Goal: Task Accomplishment & Management: Manage account settings

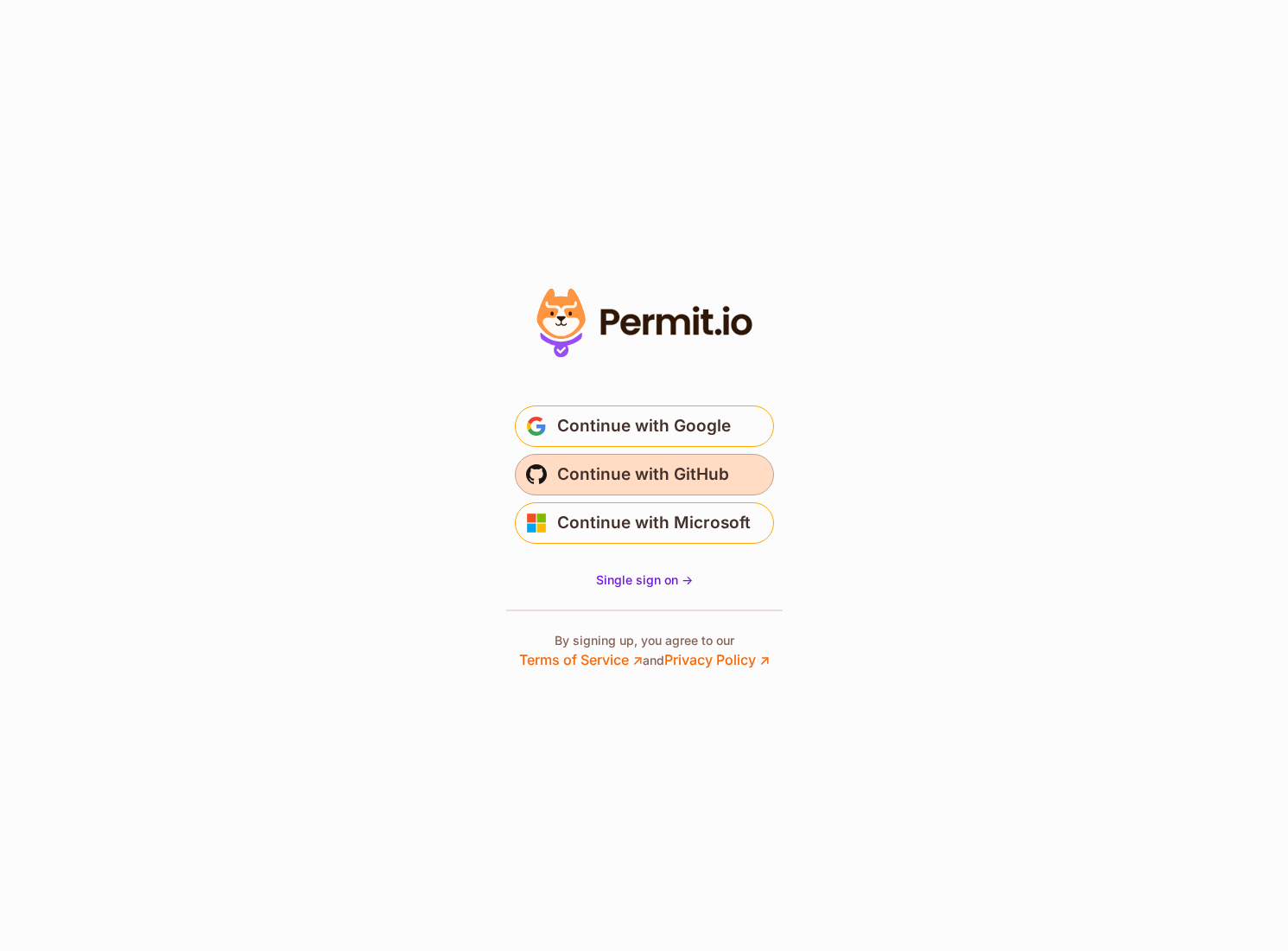
click at [704, 470] on span "Continue with GitHub" at bounding box center [643, 474] width 172 height 28
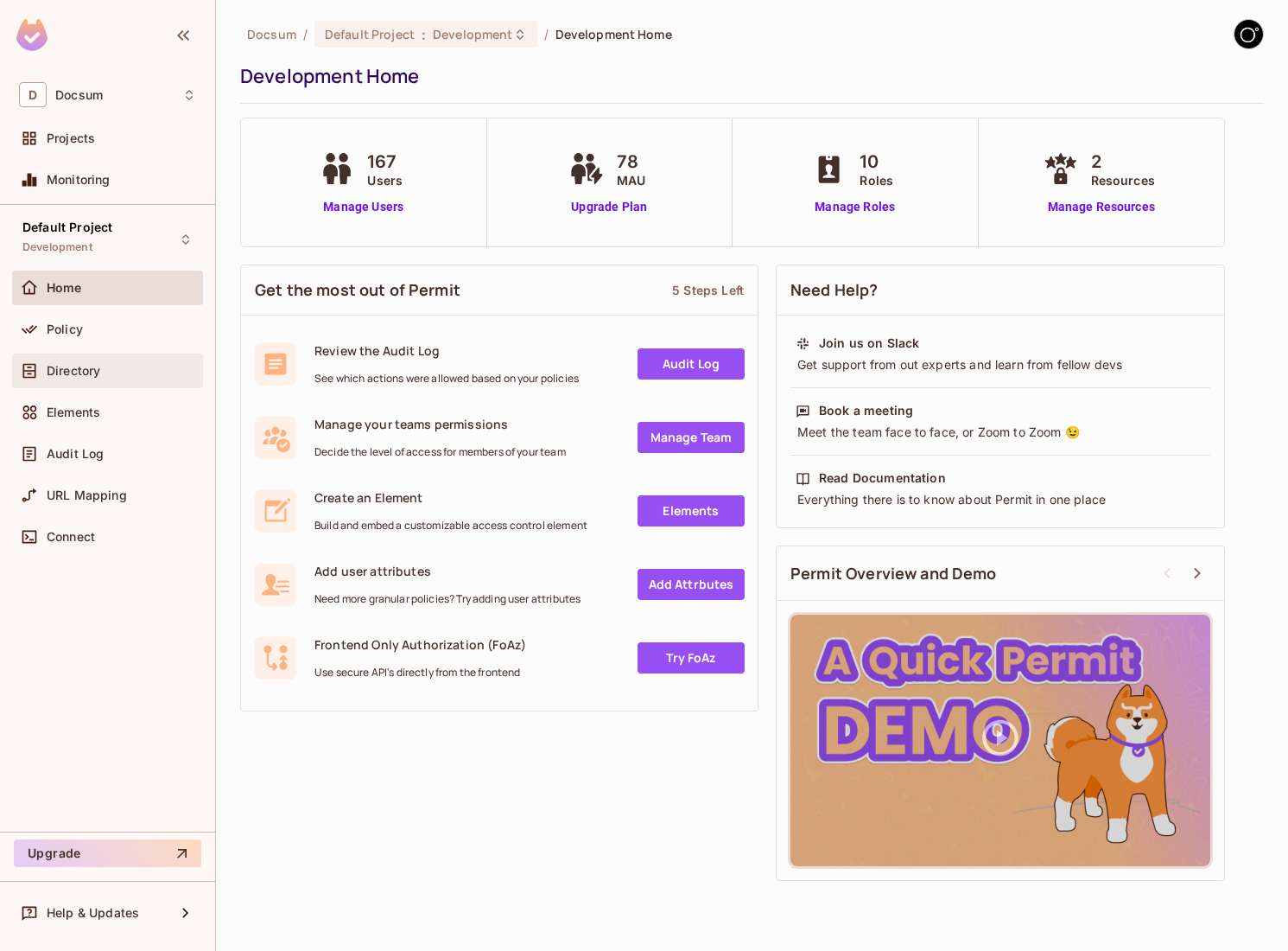
click at [140, 375] on div "Directory" at bounding box center [121, 370] width 149 height 14
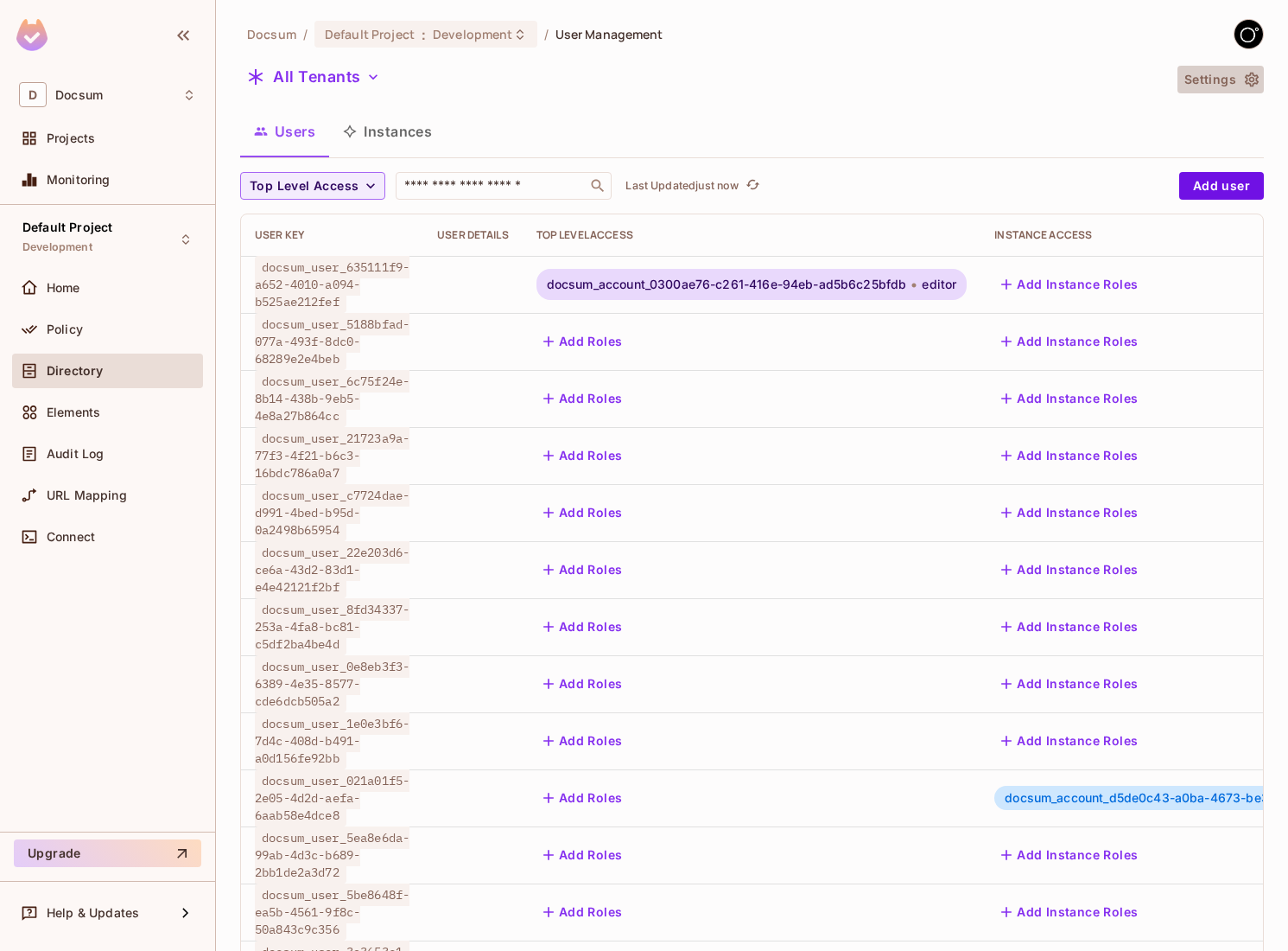
click at [1243, 81] on icon "button" at bounding box center [1252, 79] width 17 height 17
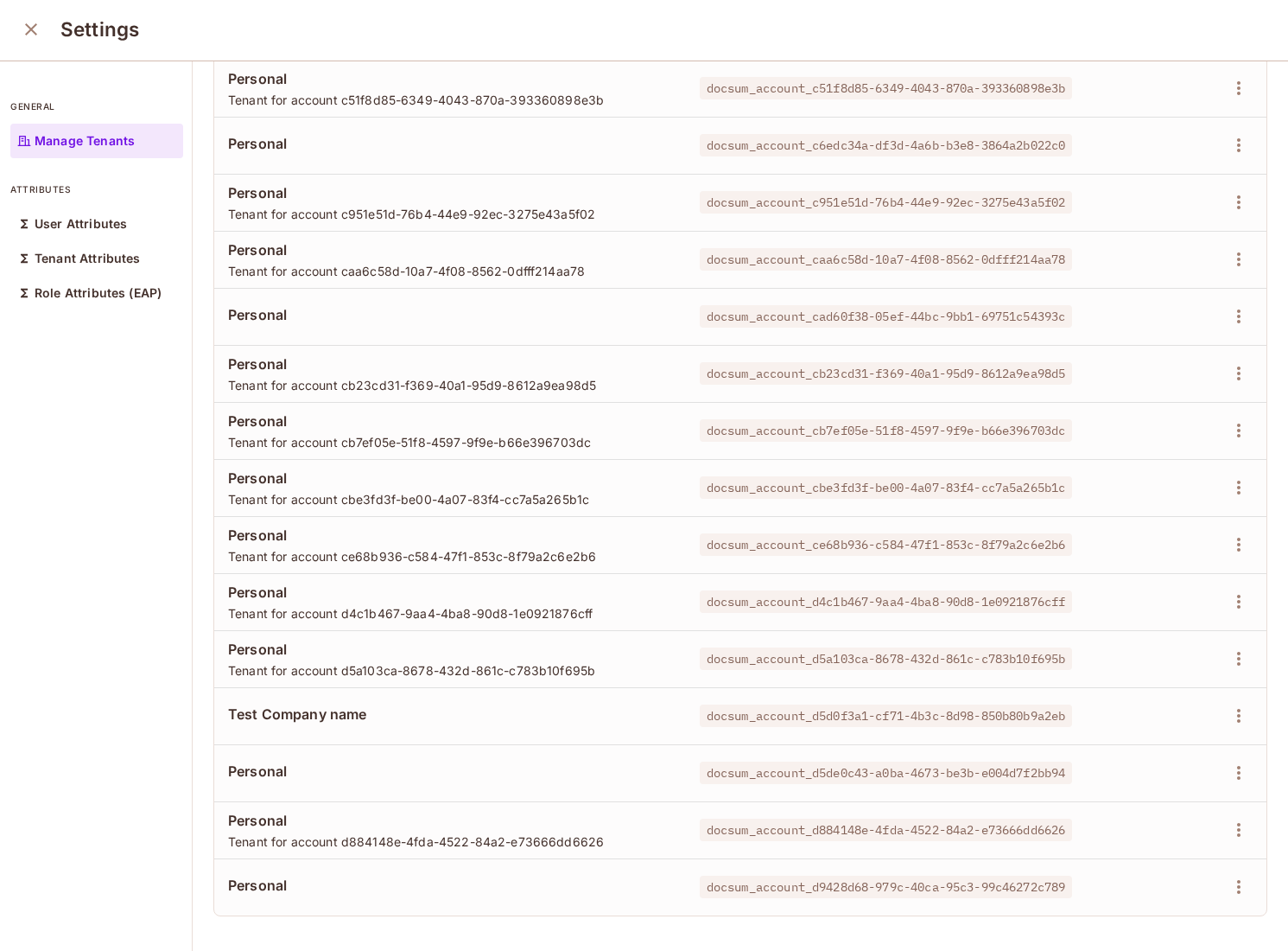
scroll to position [1056, 0]
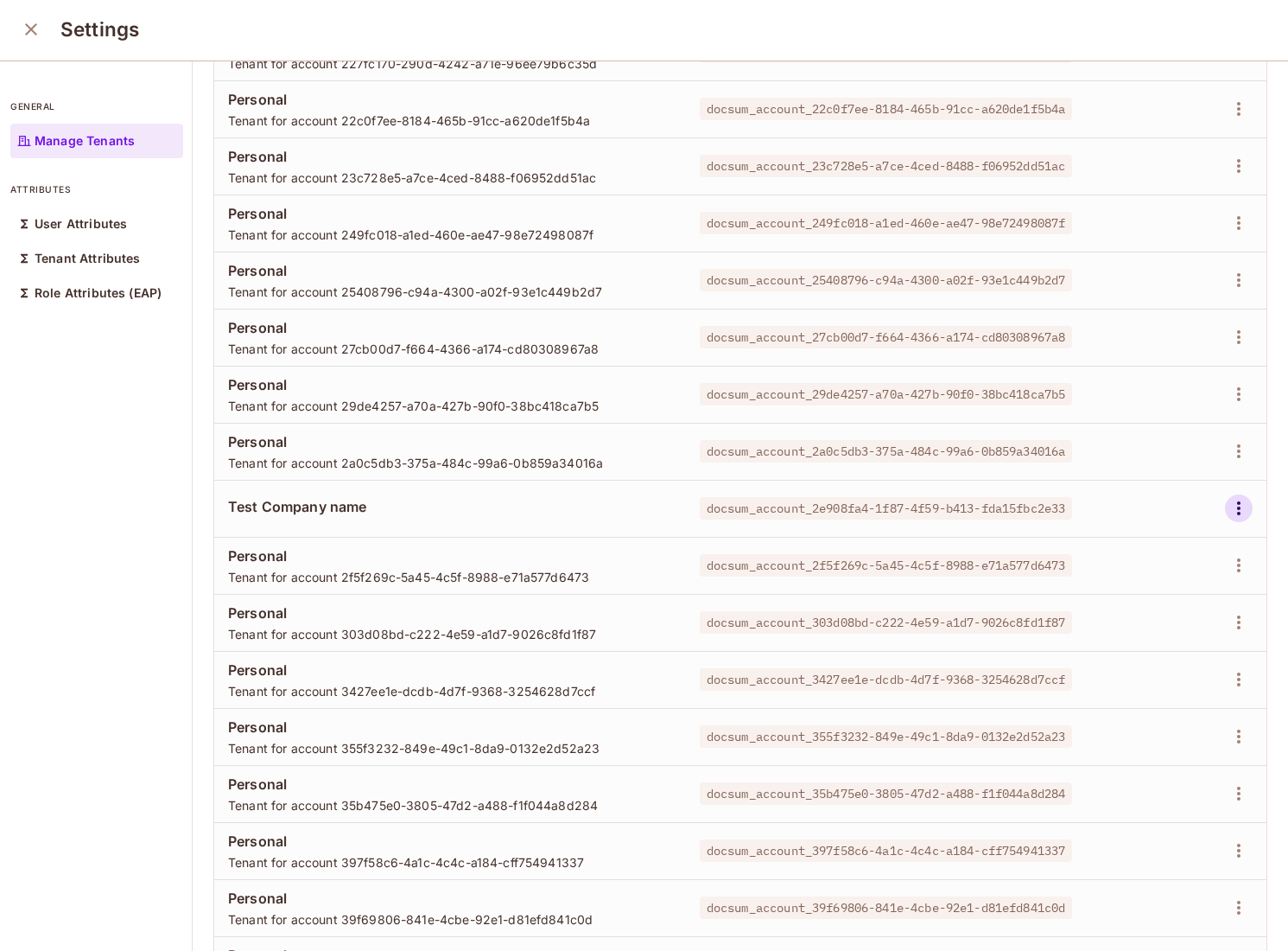
click at [1243, 512] on icon "button" at bounding box center [1239, 508] width 20 height 20
click at [1243, 512] on div at bounding box center [644, 475] width 1288 height 951
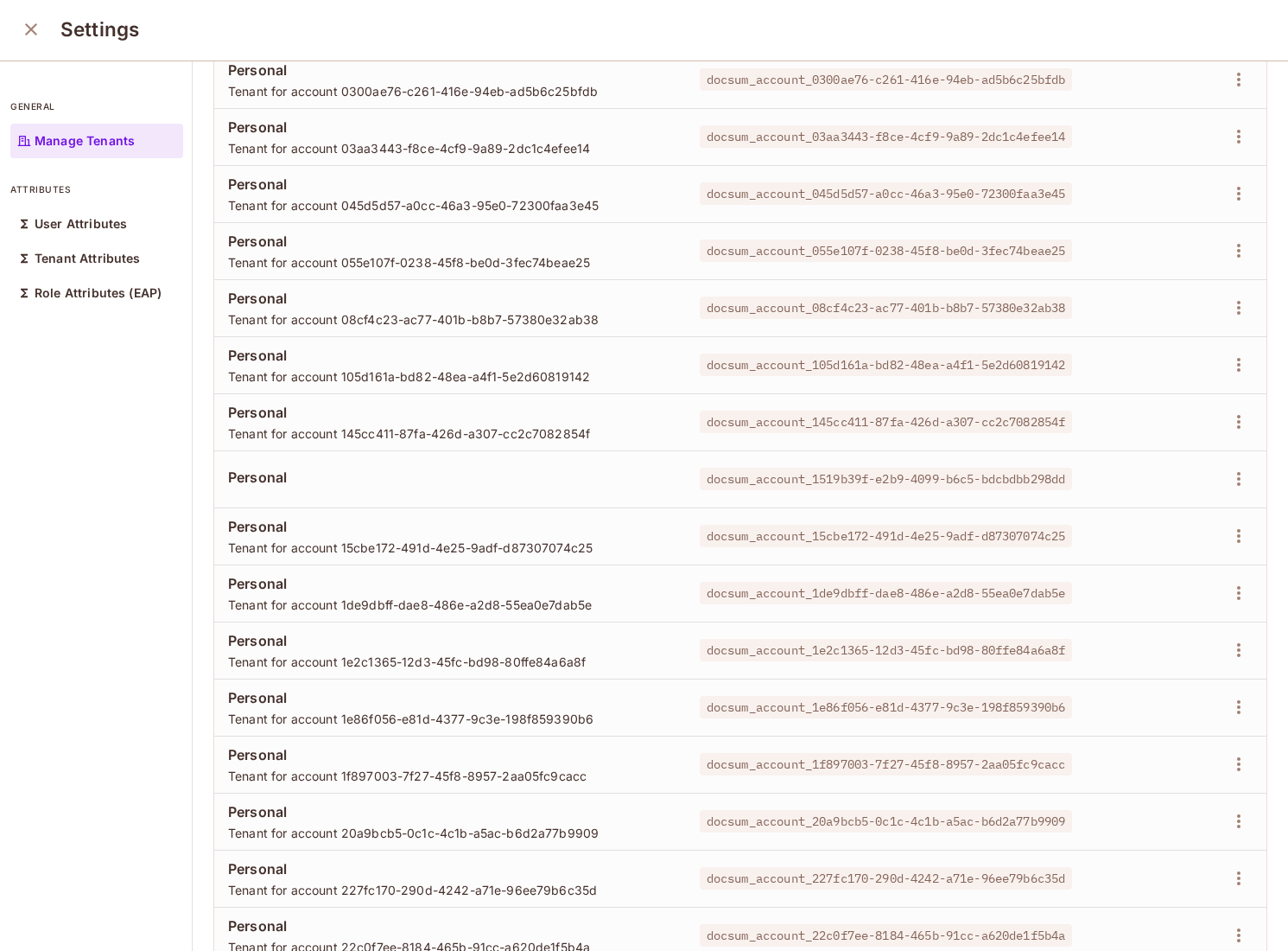
scroll to position [0, 0]
